Goal: Find specific page/section: Find specific page/section

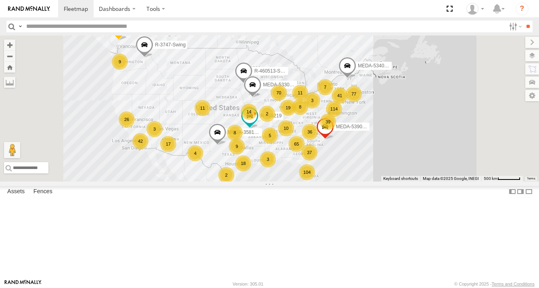
drag, startPoint x: 492, startPoint y: 163, endPoint x: 457, endPoint y: 167, distance: 35.7
click at [458, 167] on div "R-3747-Swing R-460513-Swing MEDA-539001-Roll 104 114 2 65 37 39 19 9 7 77 70 42…" at bounding box center [269, 109] width 539 height 146
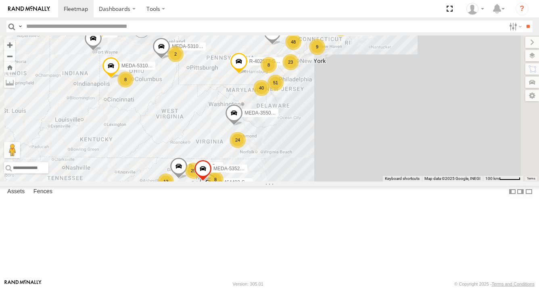
drag, startPoint x: 391, startPoint y: 145, endPoint x: 390, endPoint y: 159, distance: 13.7
click at [391, 159] on div "R-3747-Swing R-460513-Swing MEDA-539001-Roll MEDA-534010-Roll R-391879-Swing ME…" at bounding box center [269, 109] width 539 height 146
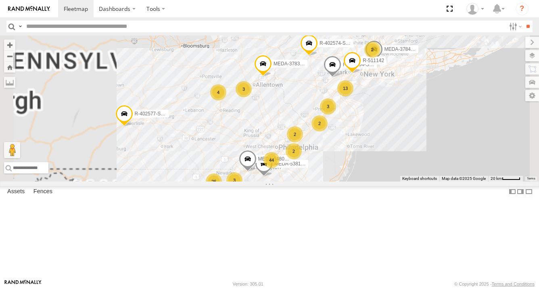
drag, startPoint x: 380, startPoint y: 123, endPoint x: 401, endPoint y: 183, distance: 63.7
click at [303, 142] on div "2" at bounding box center [295, 134] width 16 height 16
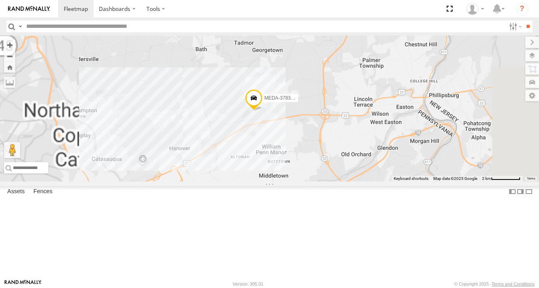
drag, startPoint x: 348, startPoint y: 144, endPoint x: 365, endPoint y: 197, distance: 55.0
click at [365, 182] on div "R-3747-Swing R-460513-Swing MEDA-539001-Roll MEDA-534010-Roll R-391879-Swing ME…" at bounding box center [269, 109] width 539 height 146
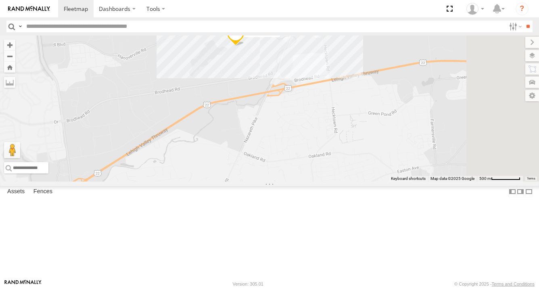
drag, startPoint x: 350, startPoint y: 144, endPoint x: 358, endPoint y: 211, distance: 66.7
click at [358, 182] on div "R-3747-Swing R-460513-Swing MEDA-539001-Roll MEDA-534010-Roll R-391879-Swing ME…" at bounding box center [269, 109] width 539 height 146
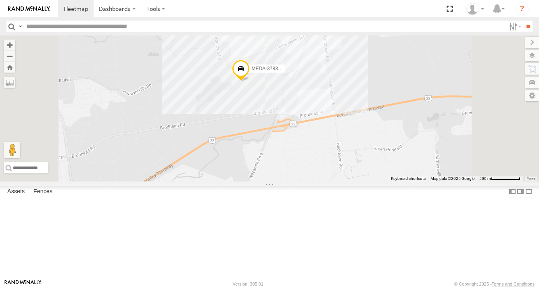
click at [250, 82] on span at bounding box center [241, 71] width 18 height 22
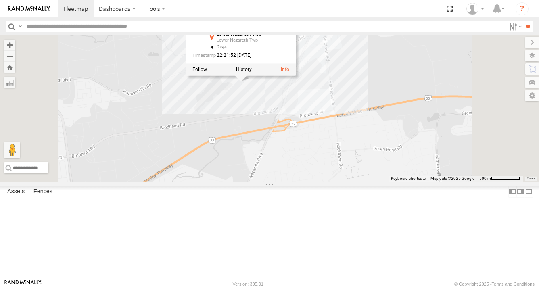
click at [137, 25] on input "text" at bounding box center [264, 27] width 483 height 12
click at [137, 27] on input "text" at bounding box center [264, 27] width 483 height 12
